Goal: Task Accomplishment & Management: Use online tool/utility

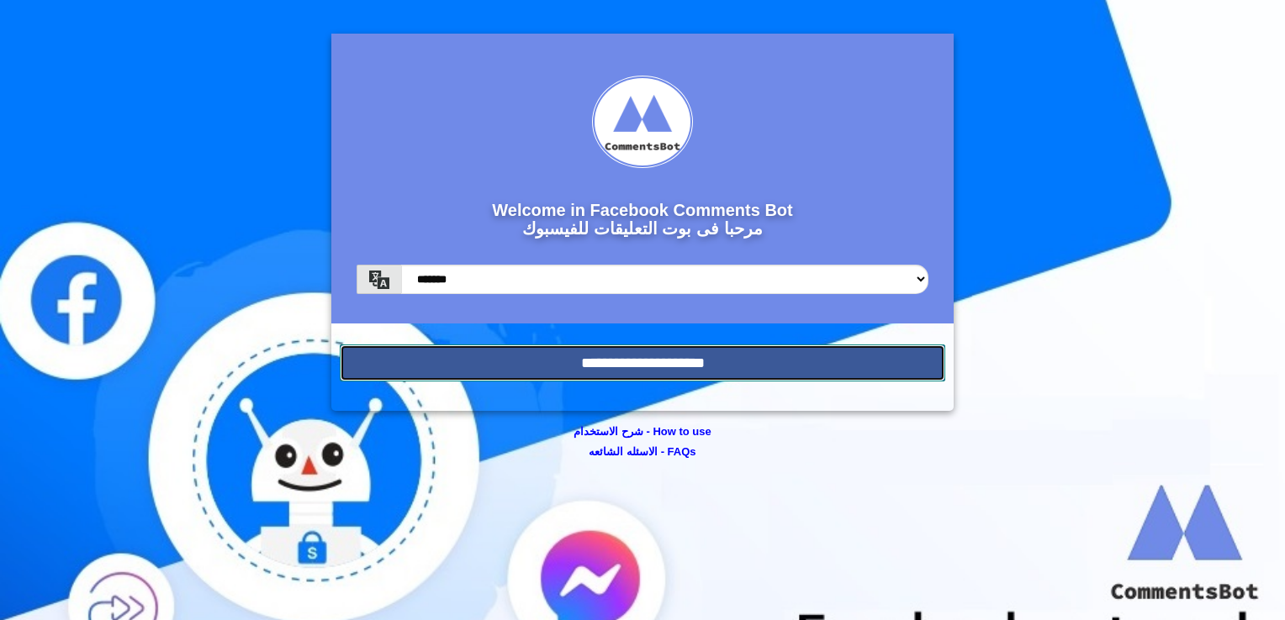
click at [577, 345] on input "**********" at bounding box center [642, 363] width 605 height 37
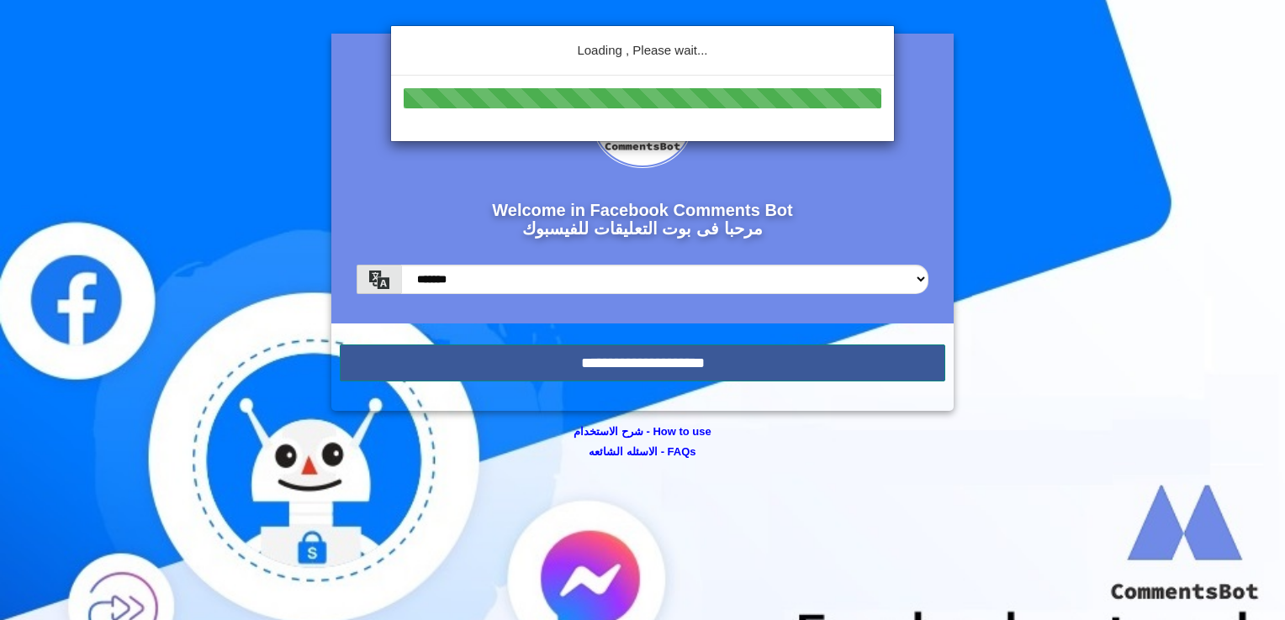
click at [577, 345] on div "Loading , Please wait..." at bounding box center [642, 310] width 1285 height 620
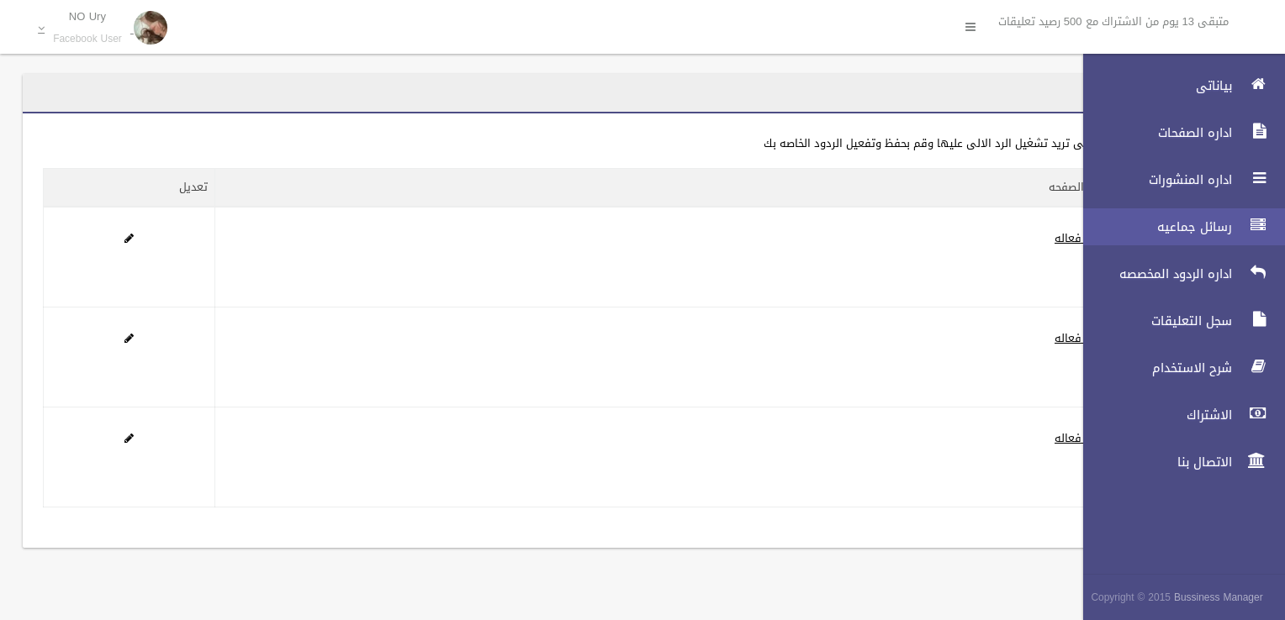
click at [1158, 224] on span "رسائل جماعيه" at bounding box center [1153, 227] width 168 height 17
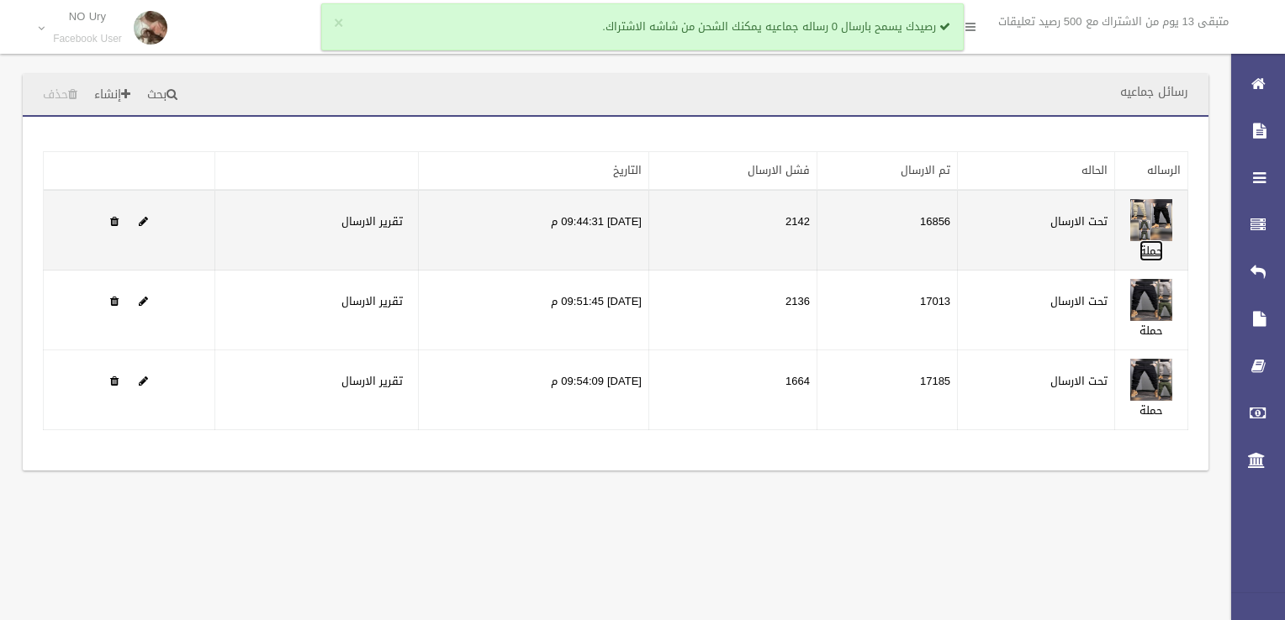
click at [1149, 253] on link "حملة" at bounding box center [1151, 250] width 24 height 21
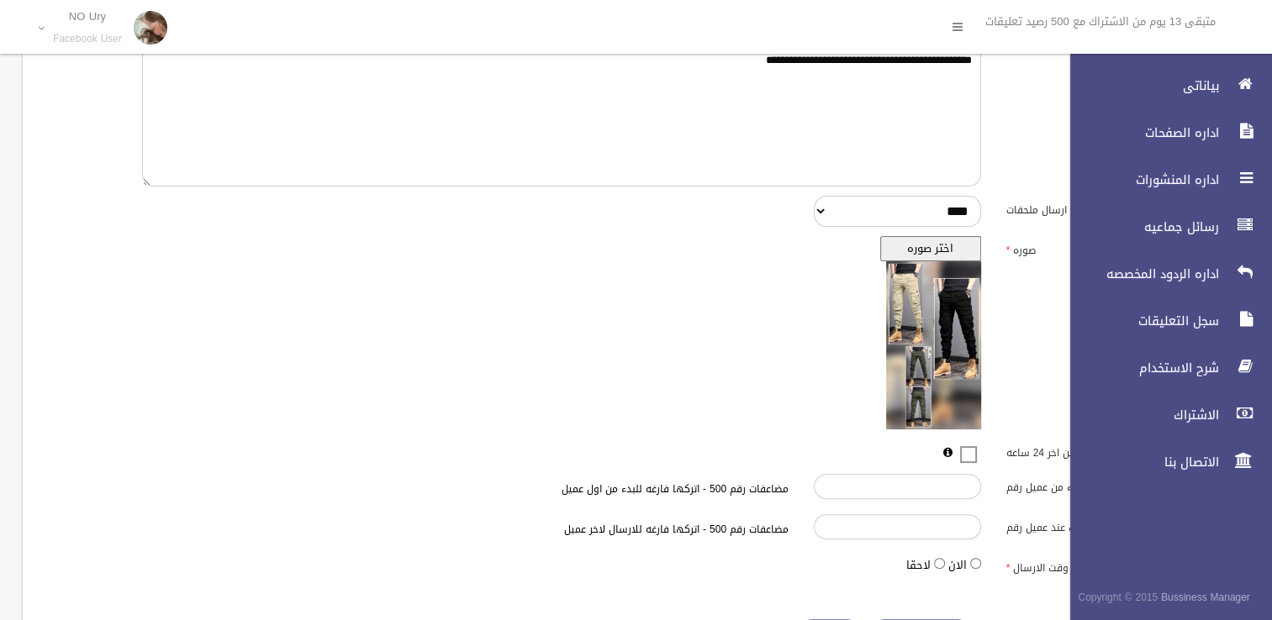
scroll to position [425, 0]
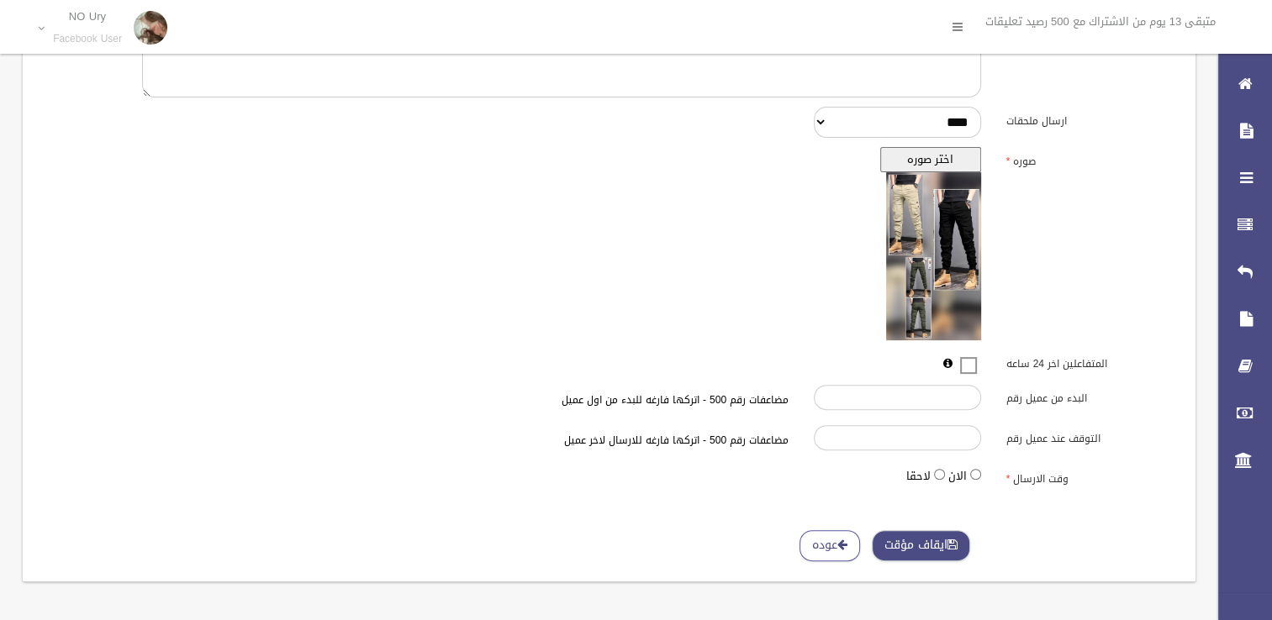
click at [911, 553] on button "ايقاف مؤقت" at bounding box center [921, 546] width 98 height 31
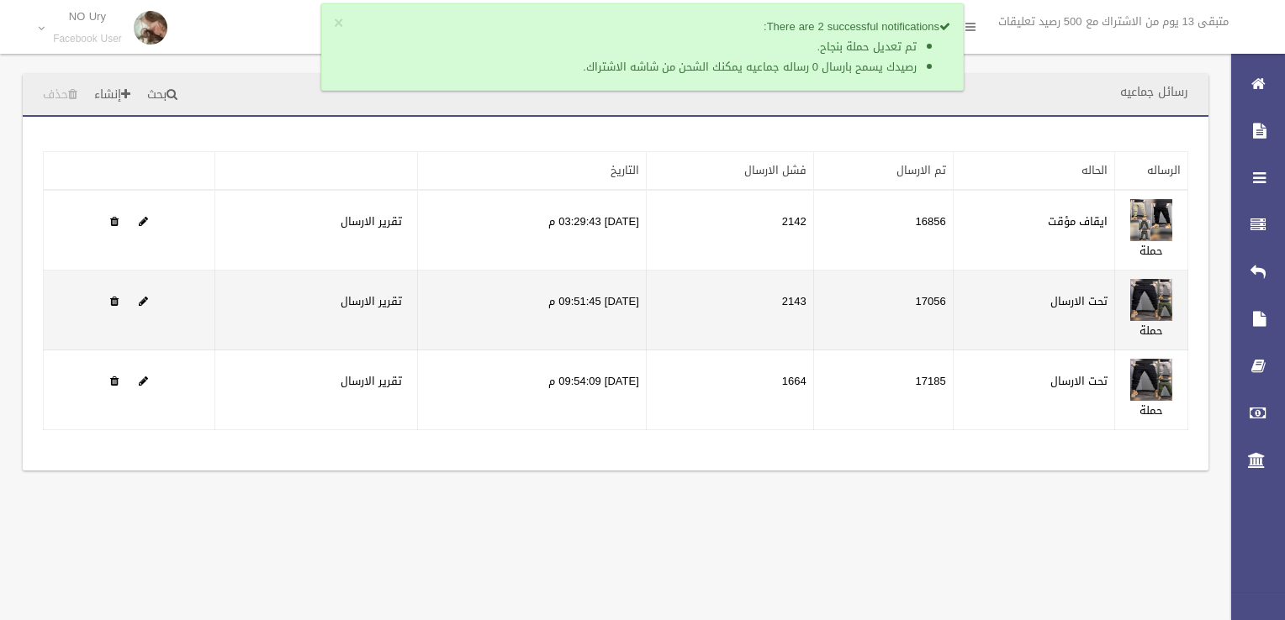
click at [1069, 298] on label "تحت الارسال" at bounding box center [1078, 302] width 57 height 20
click at [1143, 330] on link "حملة" at bounding box center [1151, 330] width 24 height 21
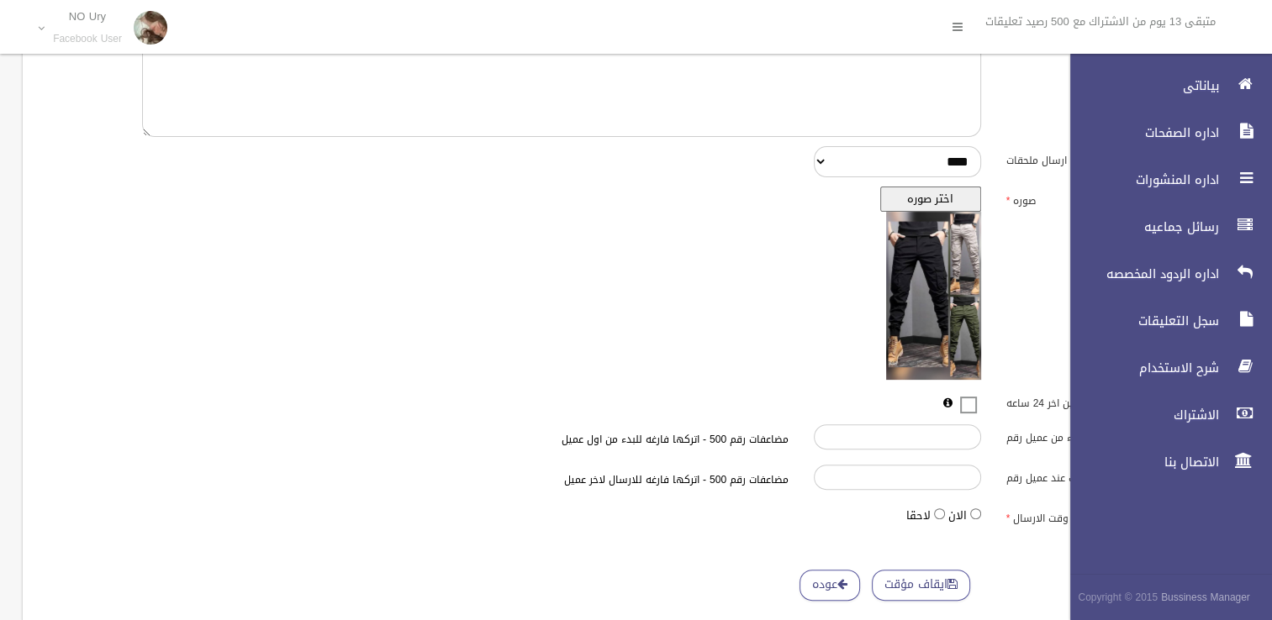
scroll to position [425, 0]
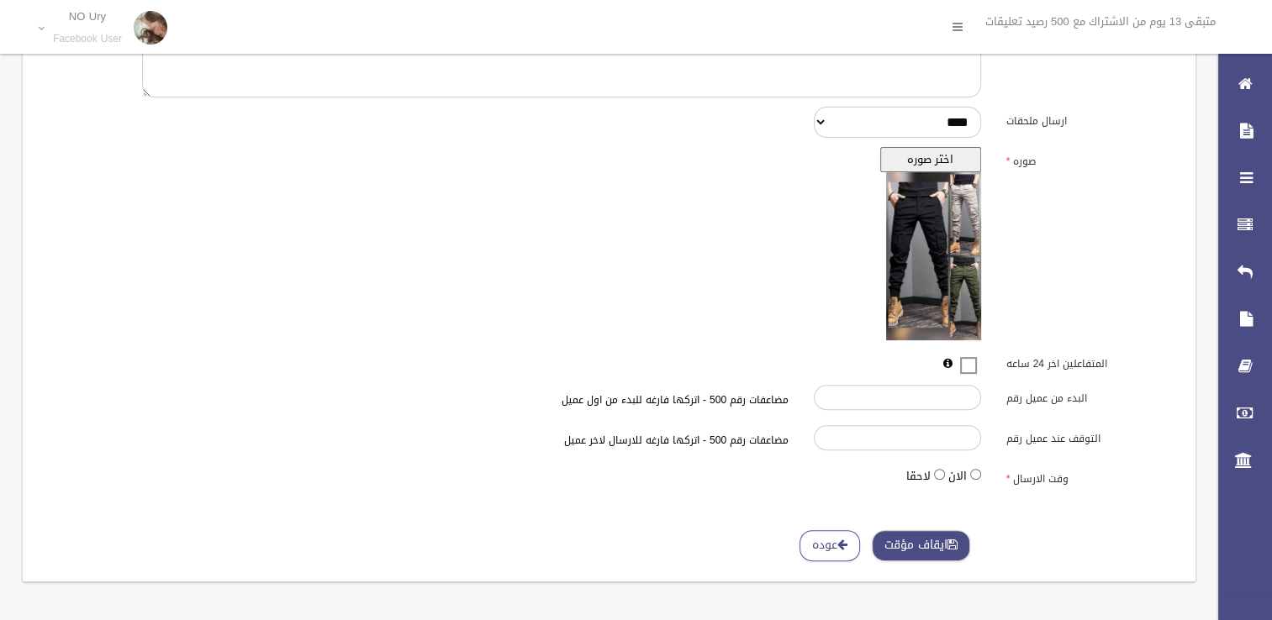
click at [962, 541] on button "ايقاف مؤقت" at bounding box center [921, 546] width 98 height 31
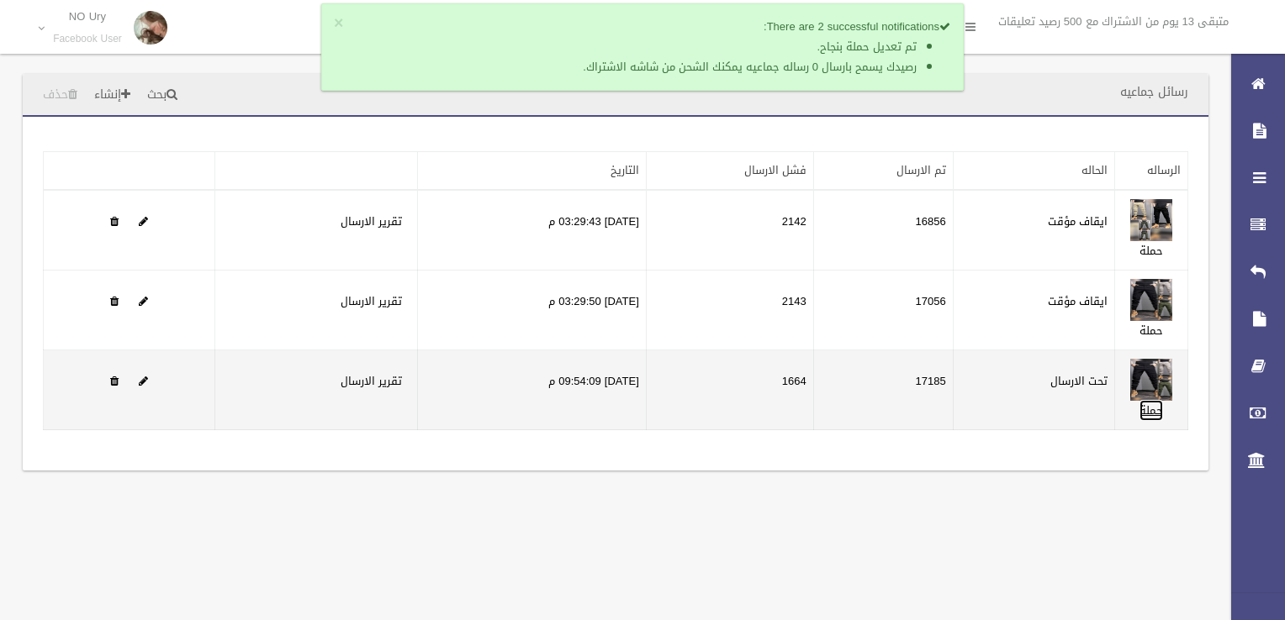
click at [1151, 412] on link "حملة" at bounding box center [1151, 410] width 24 height 21
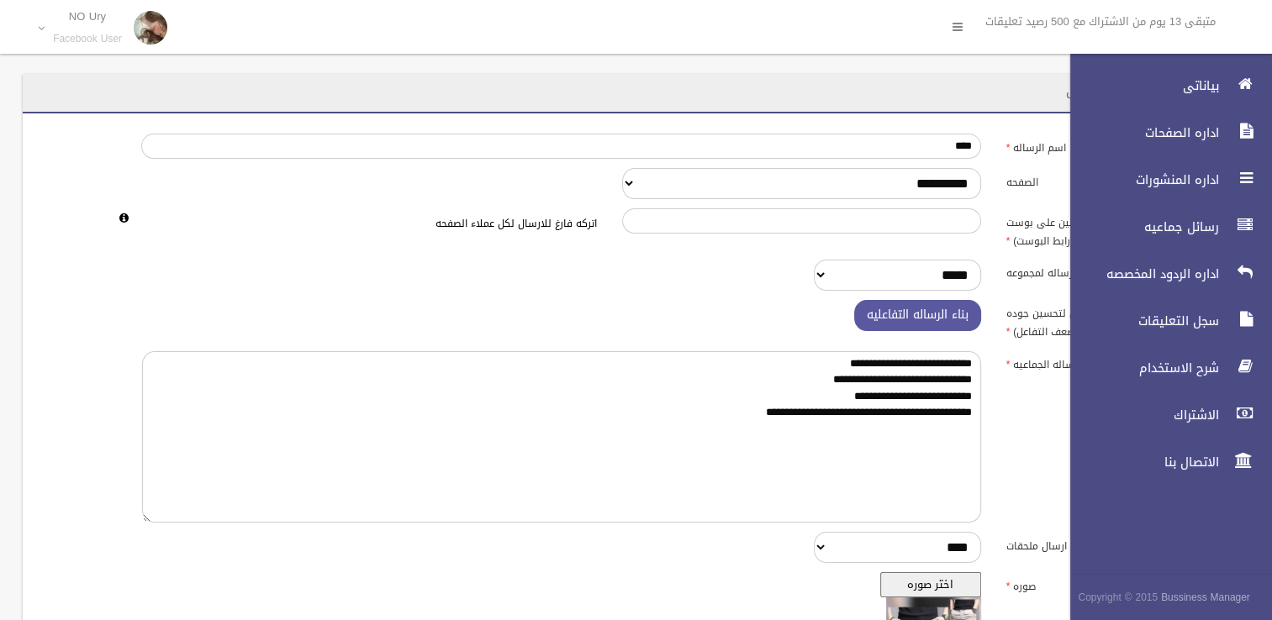
scroll to position [425, 0]
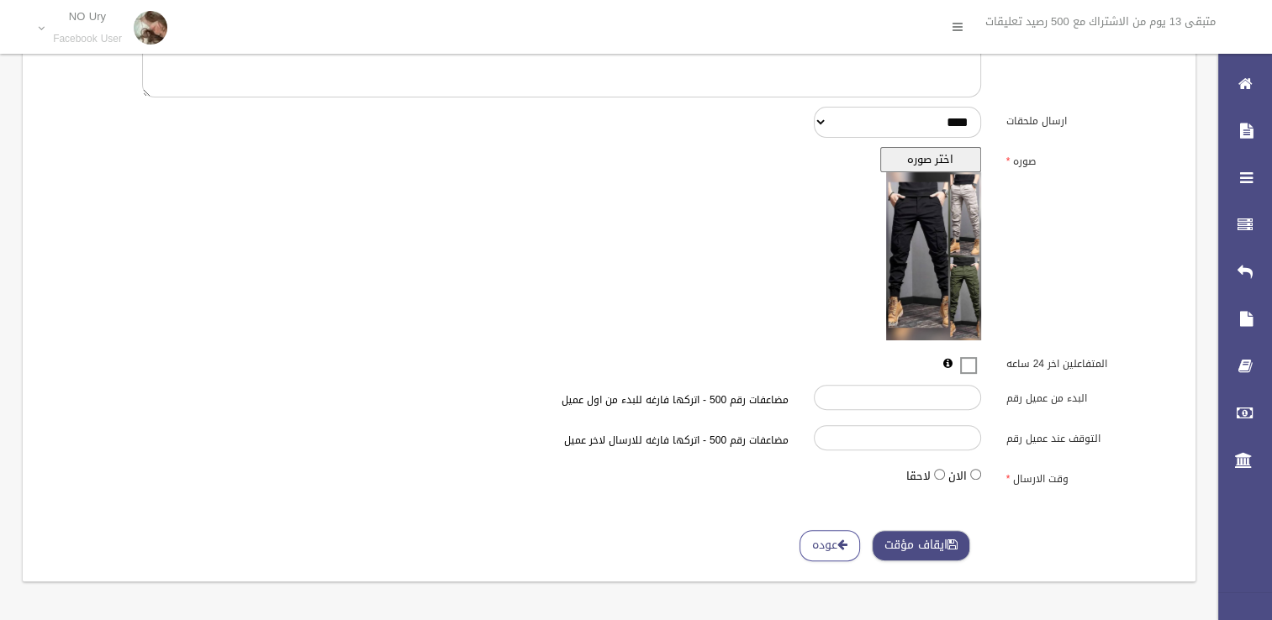
click at [907, 546] on button "ايقاف مؤقت" at bounding box center [921, 546] width 98 height 31
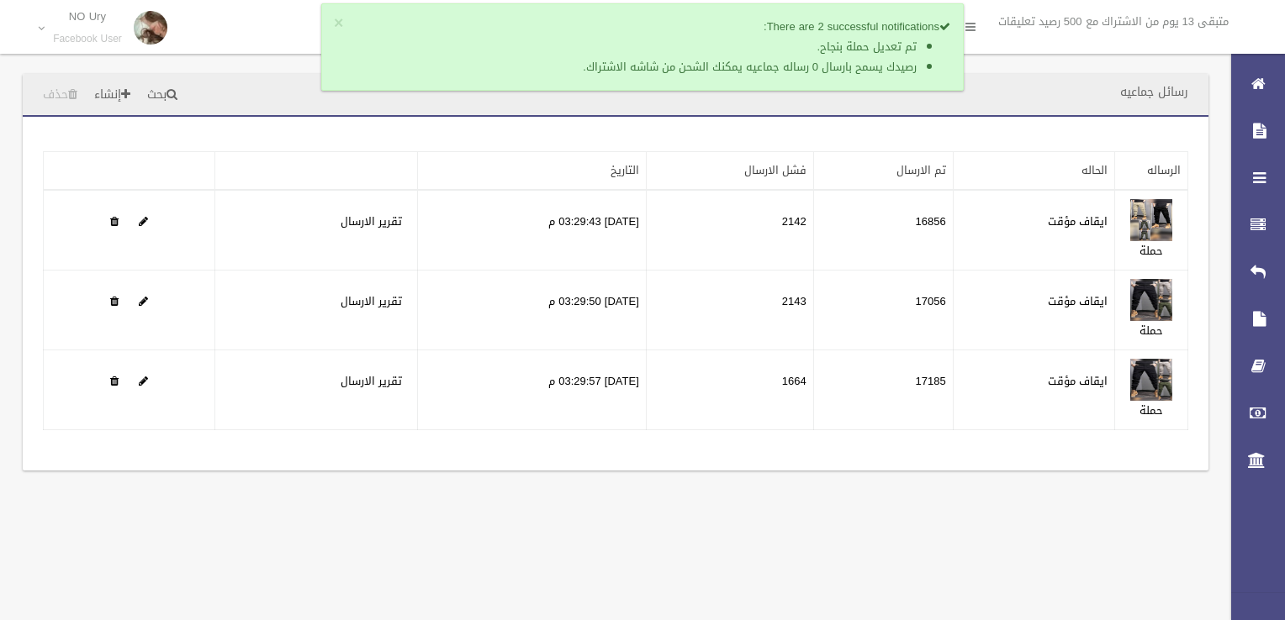
click at [907, 546] on div "رسائل جماعيه بحث إنشاء حذف تطبيق مسح البيانات" at bounding box center [642, 310] width 1285 height 620
click at [744, 160] on link "فشل الارسال" at bounding box center [775, 170] width 62 height 21
